Goal: Task Accomplishment & Management: Complete application form

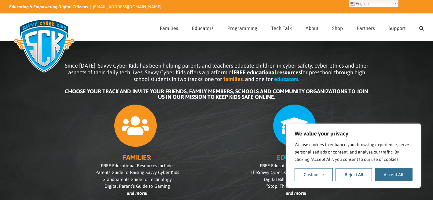
click at [395, 178] on button "Accept All" at bounding box center [394, 174] width 38 height 13
checkbox input "true"
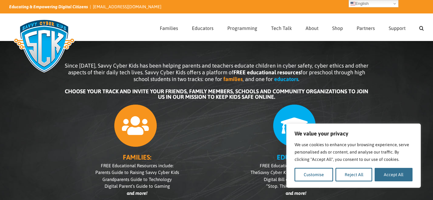
checkbox input "true"
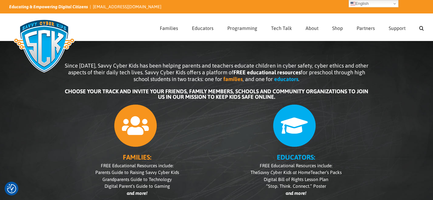
click at [297, 131] on icon at bounding box center [294, 125] width 43 height 43
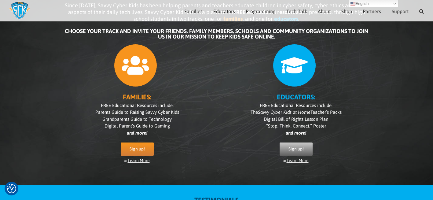
scroll to position [54, 0]
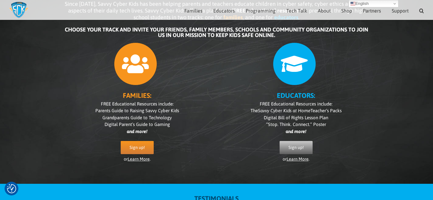
click at [295, 149] on span "Sign up!" at bounding box center [295, 147] width 15 height 5
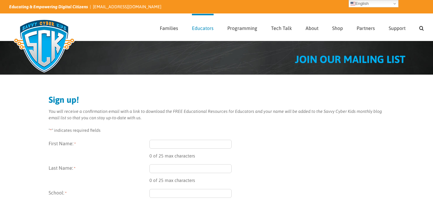
click at [175, 145] on input "First Name: *" at bounding box center [190, 144] width 82 height 9
type input "Laura"
type input "Keys"
type input "lkeys@youthfirstinc.org"
type input "Indiana"
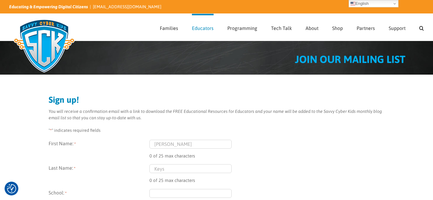
type input "47708"
select select "United States"
type input "(812) 499-9863"
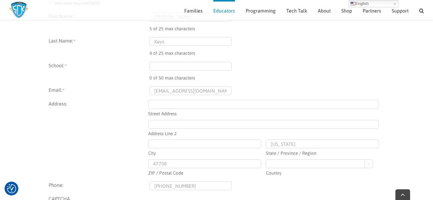
scroll to position [122, 0]
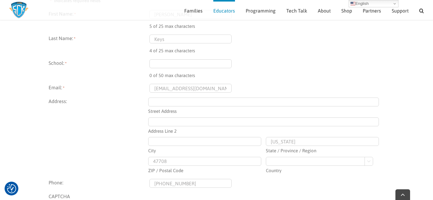
click at [159, 103] on input "Street Address" at bounding box center [263, 101] width 231 height 9
click at [155, 103] on input "Street Address" at bounding box center [263, 101] width 231 height 9
type input "111 SE Third Street"
click at [156, 139] on input "City" at bounding box center [204, 141] width 113 height 9
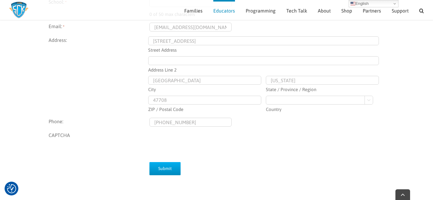
type input "evansville"
click at [163, 168] on input "Submit" at bounding box center [164, 168] width 31 height 13
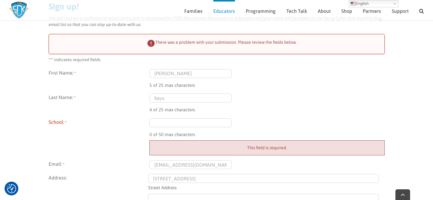
scroll to position [86, 0]
click at [187, 121] on input "School: *" at bounding box center [190, 122] width 82 height 9
type input "Youth First"
click at [319, 98] on div "Keys 4 of 25 max characters" at bounding box center [266, 103] width 235 height 20
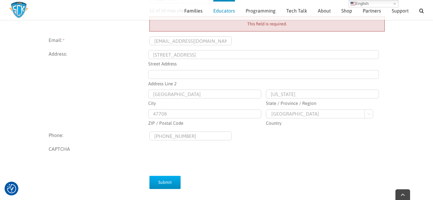
scroll to position [269, 0]
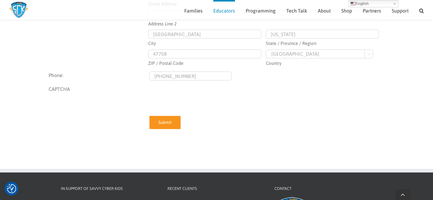
click at [173, 125] on input "Submit" at bounding box center [164, 122] width 31 height 13
